Goal: Information Seeking & Learning: Learn about a topic

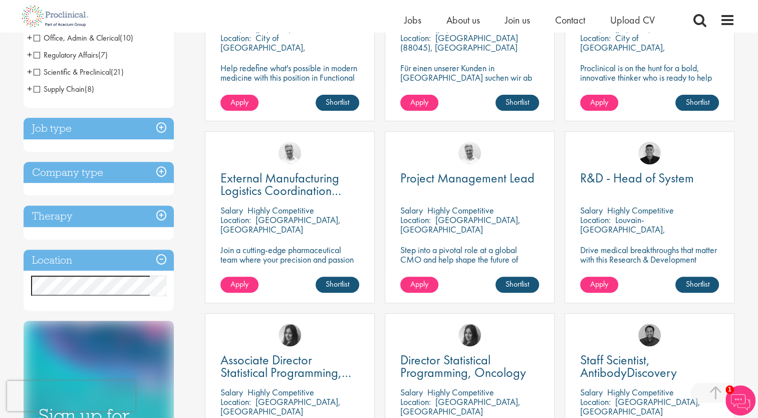
scroll to position [277, 0]
click at [196, 230] on div "Discipline Biometrics (5) - + Statistics (4) Programming (1) Business Developme…" at bounding box center [107, 207] width 182 height 752
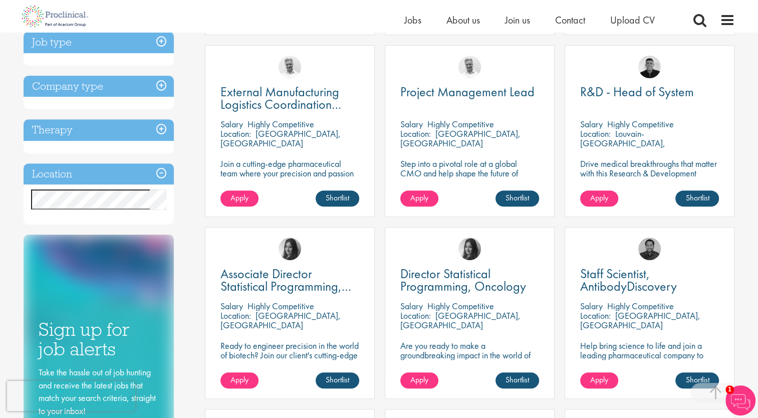
scroll to position [362, 0]
click at [160, 175] on h3 "Location" at bounding box center [99, 175] width 150 height 22
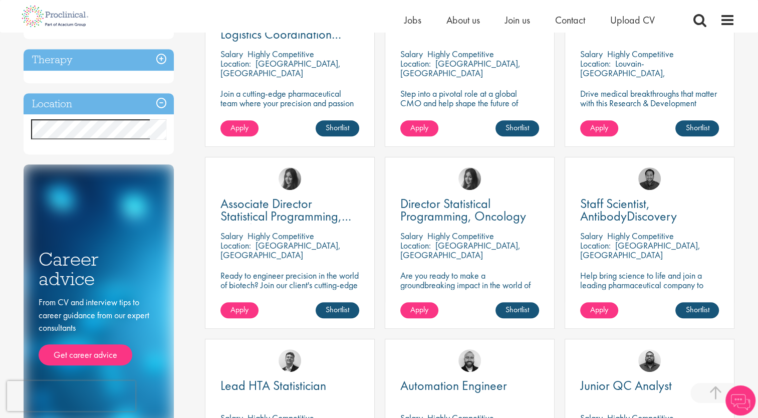
scroll to position [433, 0]
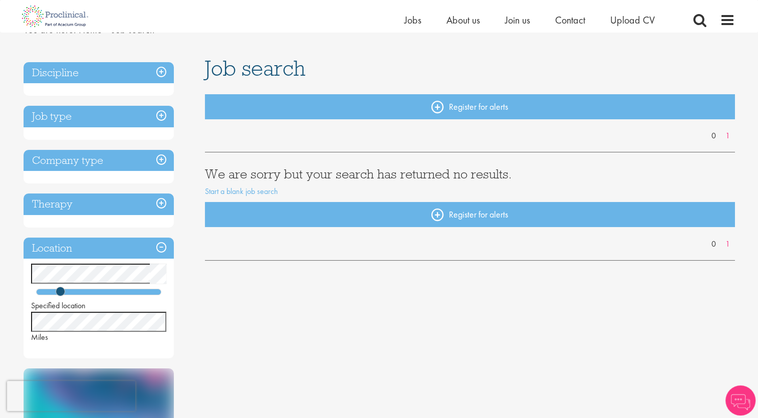
scroll to position [174, 0]
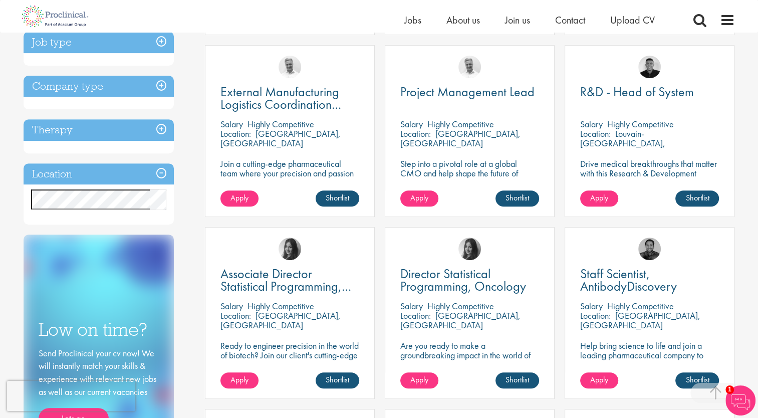
scroll to position [361, 0]
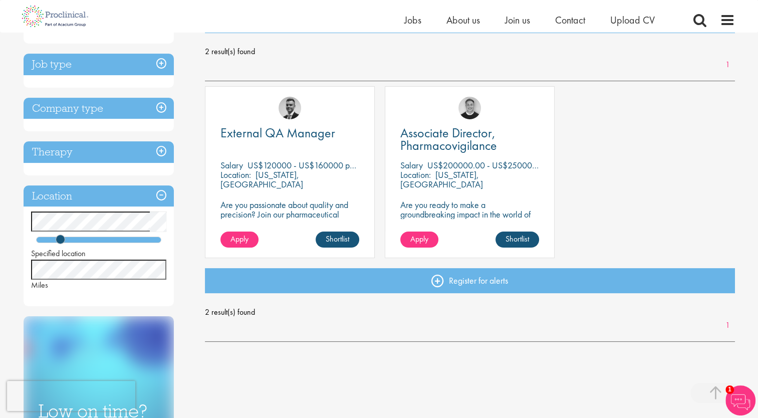
scroll to position [156, 0]
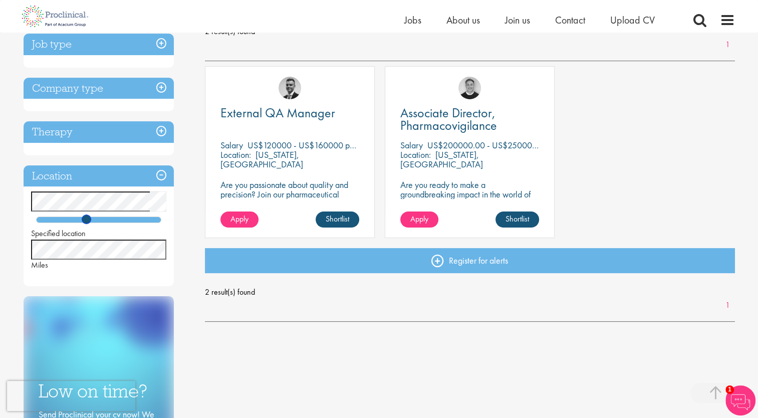
drag, startPoint x: 58, startPoint y: 220, endPoint x: 85, endPoint y: 226, distance: 28.3
click at [85, 226] on div "Specified location Miles" at bounding box center [99, 230] width 150 height 79
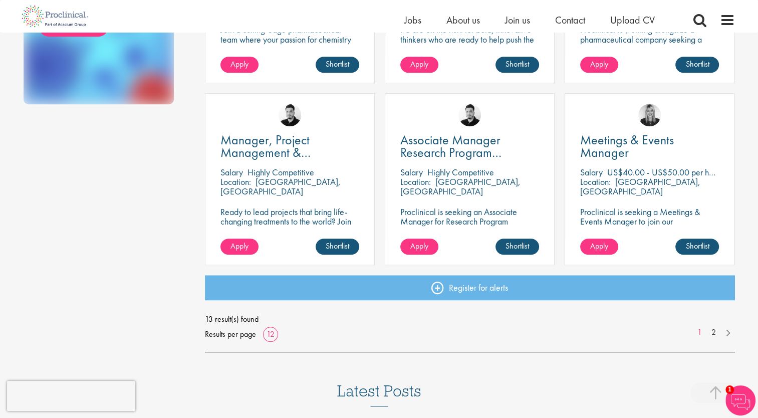
scroll to position [693, 0]
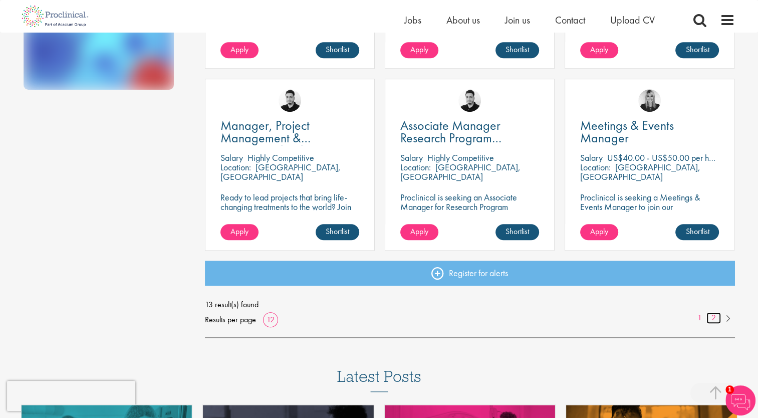
click at [716, 320] on link "2" at bounding box center [713, 318] width 15 height 12
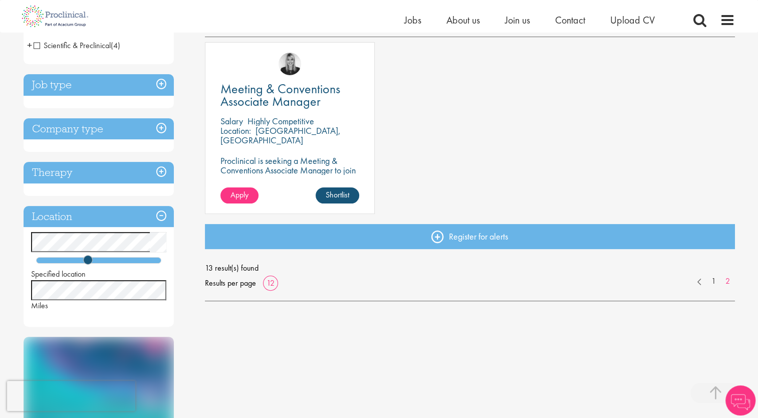
scroll to position [184, 0]
click at [714, 282] on link "1" at bounding box center [713, 281] width 15 height 12
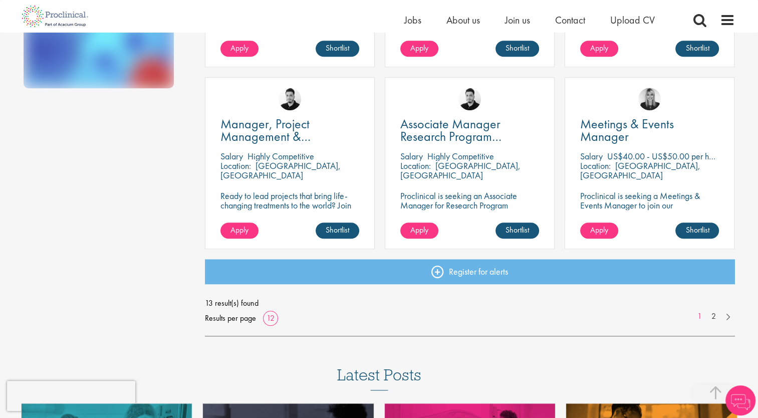
scroll to position [690, 0]
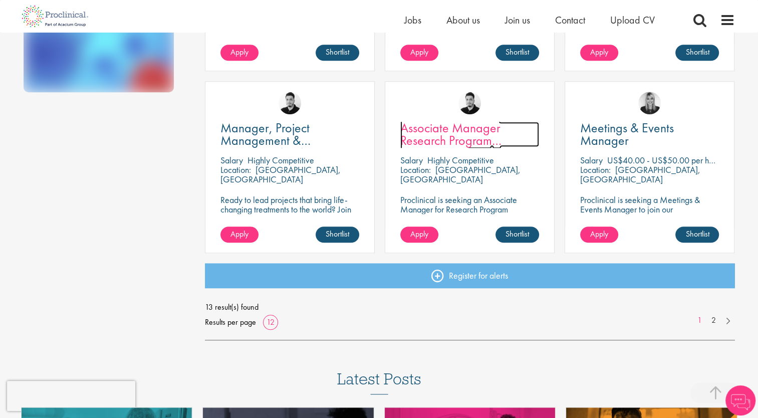
click at [460, 131] on span "Associate Manager Research Program Management" at bounding box center [450, 140] width 101 height 42
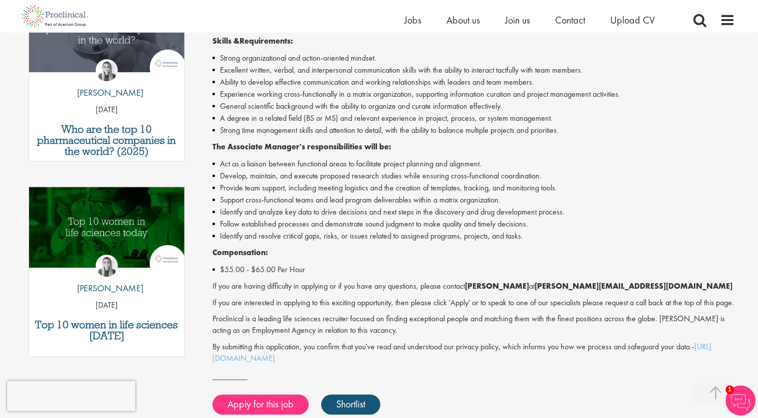
scroll to position [373, 0]
click at [694, 182] on li "Provide team support, including meeting logistics and the creation of templates…" at bounding box center [473, 188] width 522 height 12
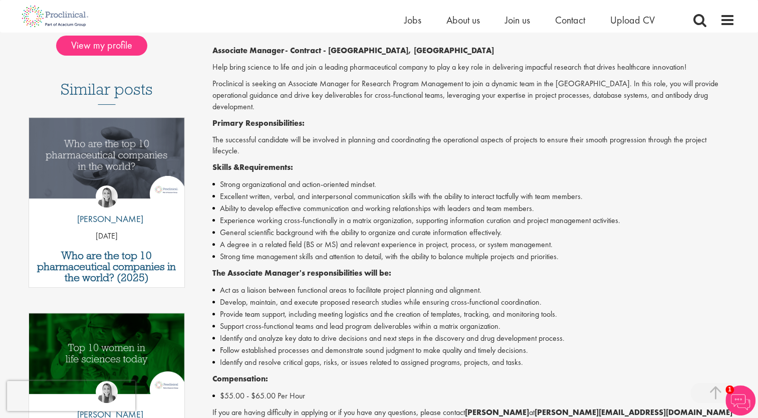
scroll to position [280, 0]
